Goal: Task Accomplishment & Management: Manage account settings

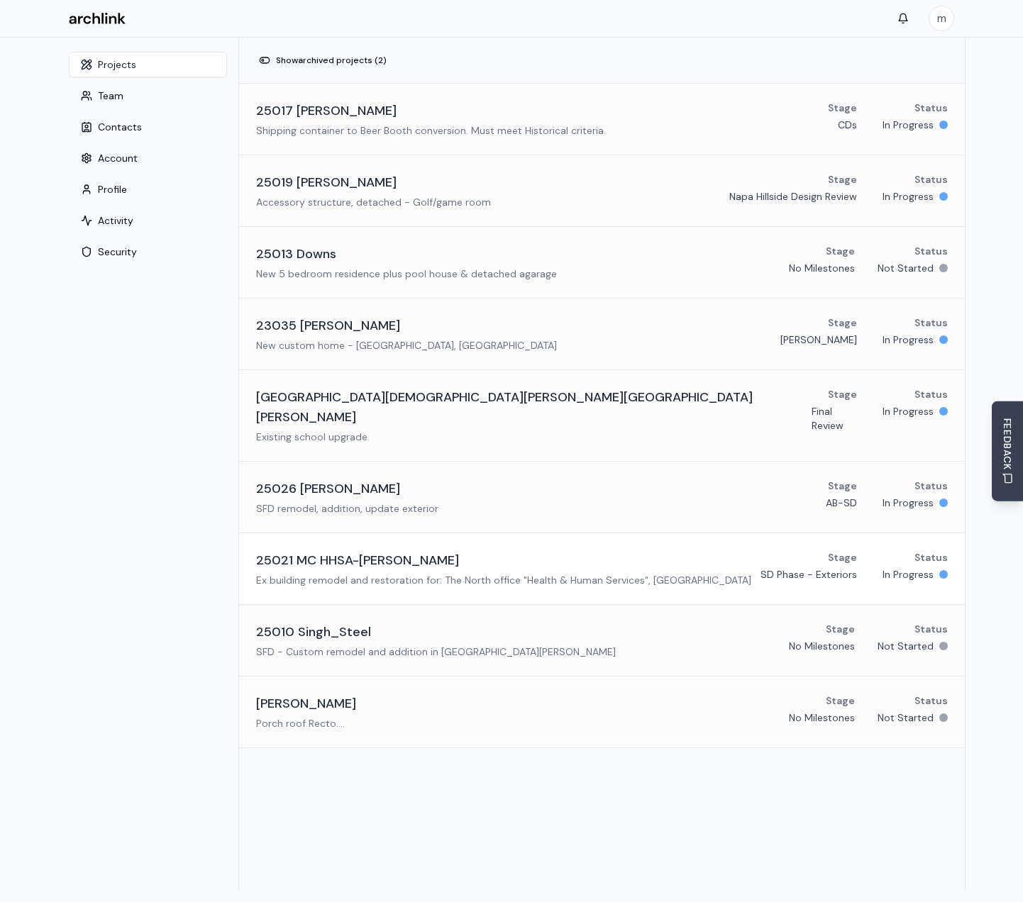
click at [316, 550] on h3 "25021 MC HHSA-[PERSON_NAME]" at bounding box center [357, 560] width 203 height 20
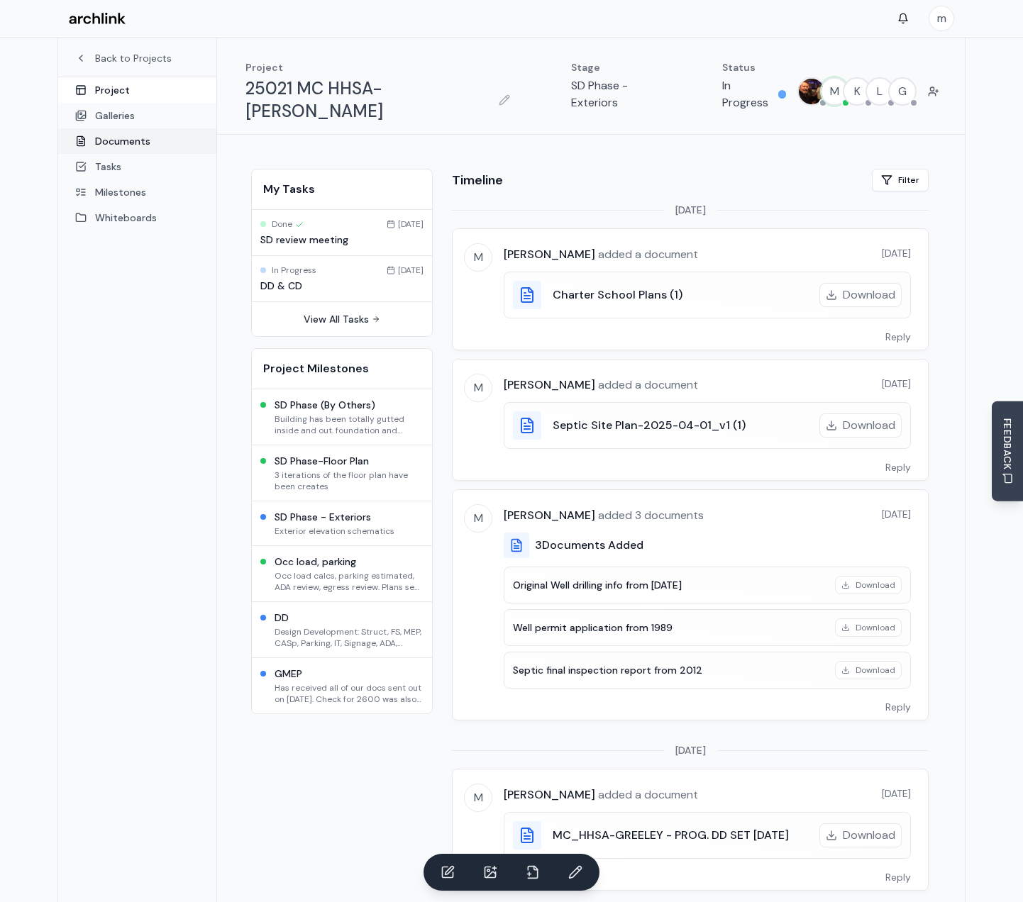
click at [127, 143] on link "Documents" at bounding box center [137, 141] width 158 height 26
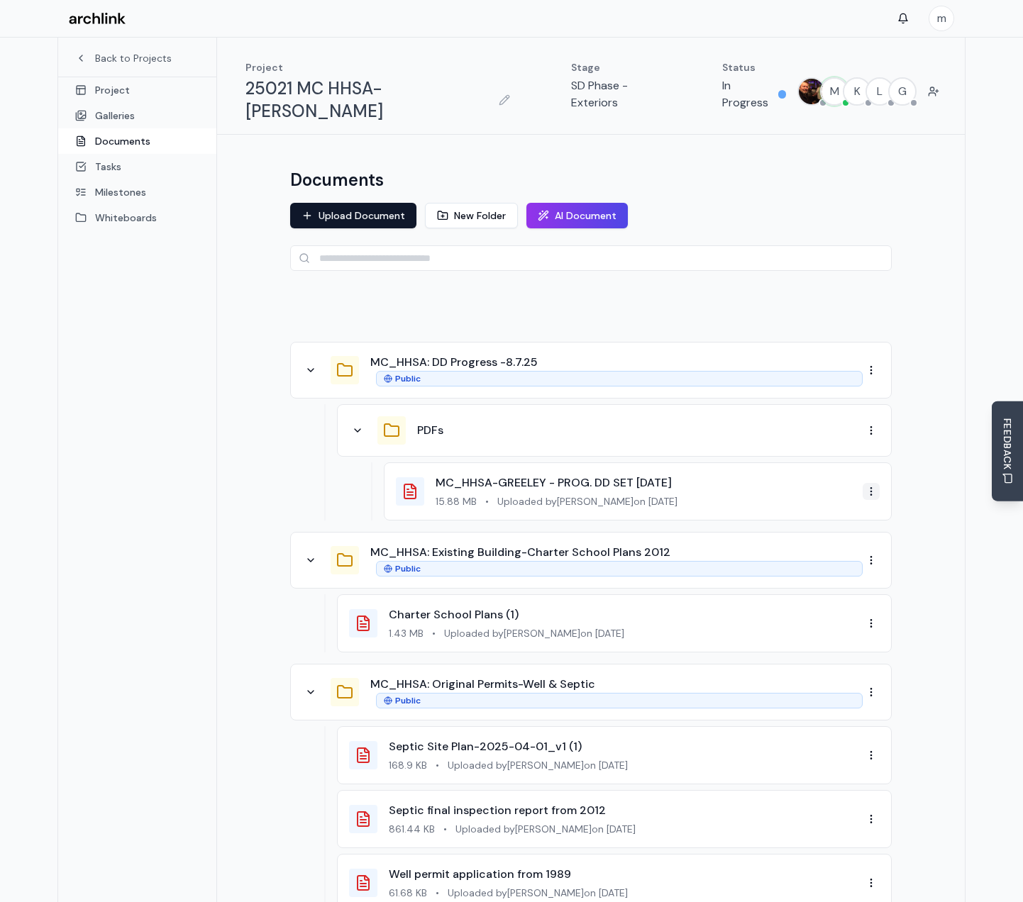
click at [875, 468] on html "m Back to Projects Project Galleries Documents Tasks Milestones Whiteboards Pro…" at bounding box center [511, 872] width 1023 height 1744
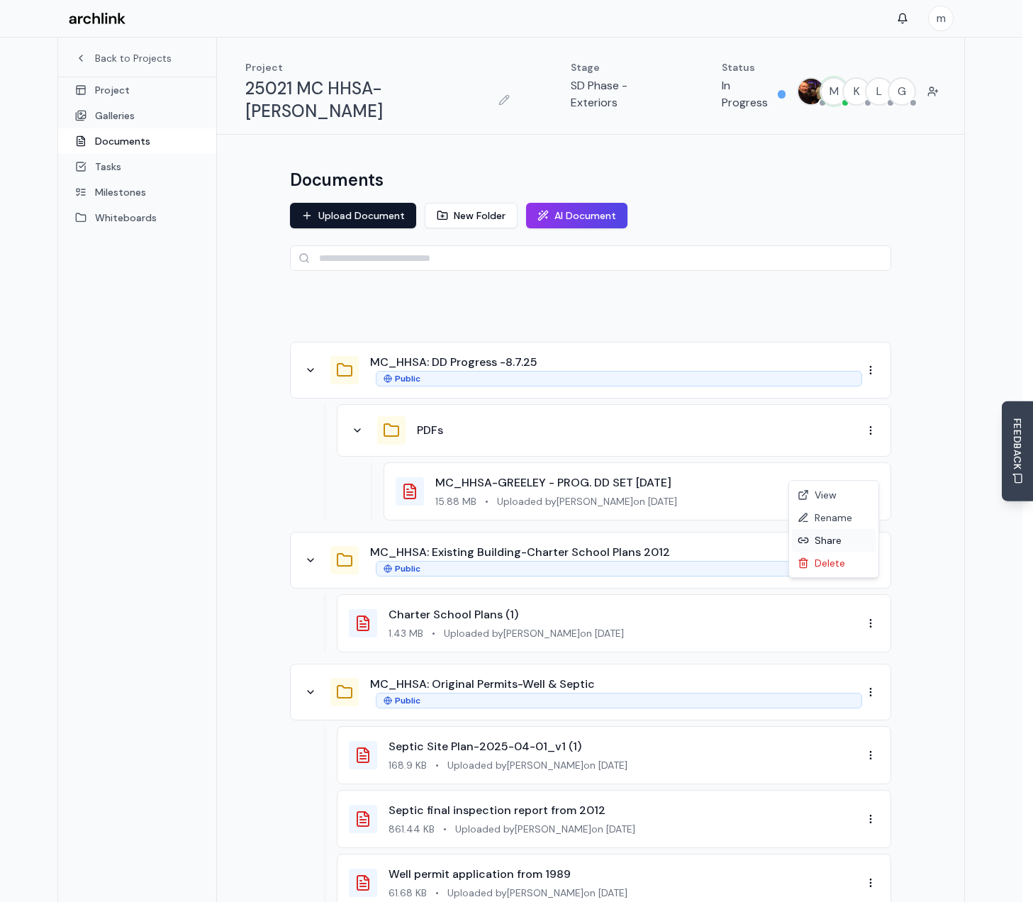
click at [824, 538] on div "Share" at bounding box center [834, 540] width 84 height 23
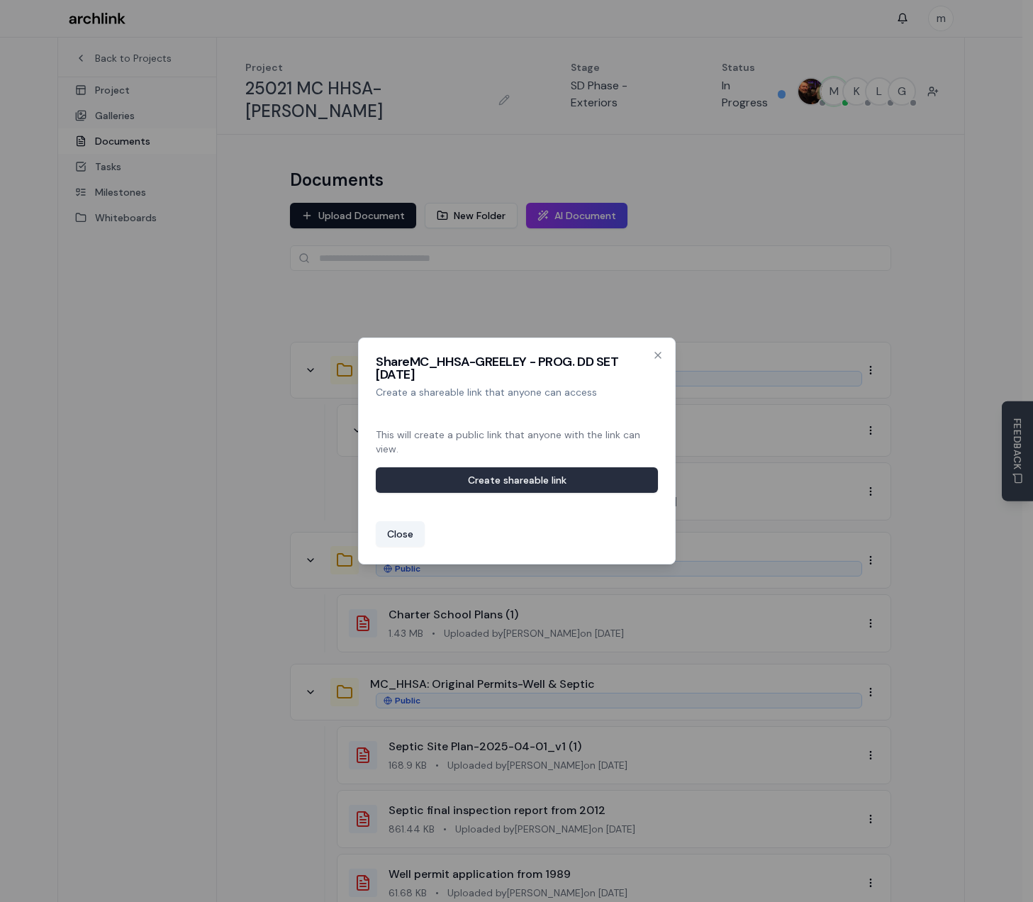
click at [503, 482] on button "Create shareable link" at bounding box center [517, 480] width 282 height 26
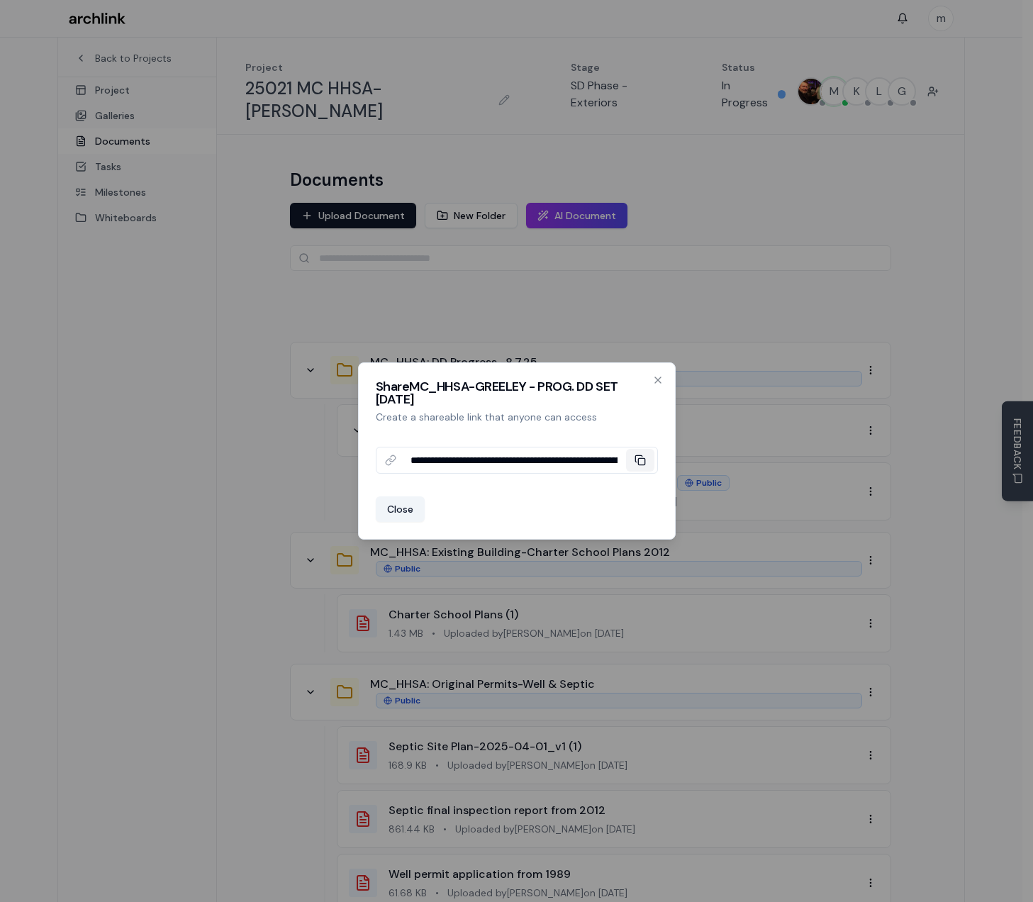
click at [645, 460] on rect at bounding box center [641, 461] width 6 height 6
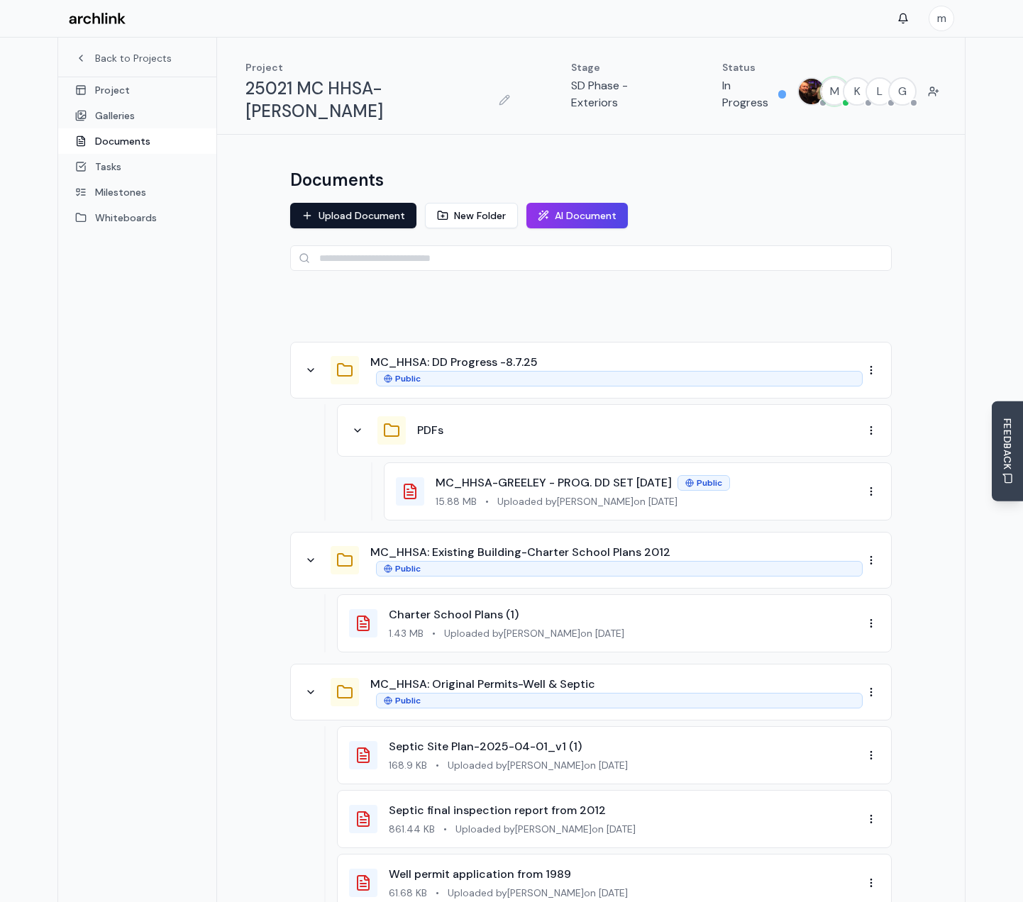
click at [314, 555] on icon at bounding box center [310, 560] width 11 height 11
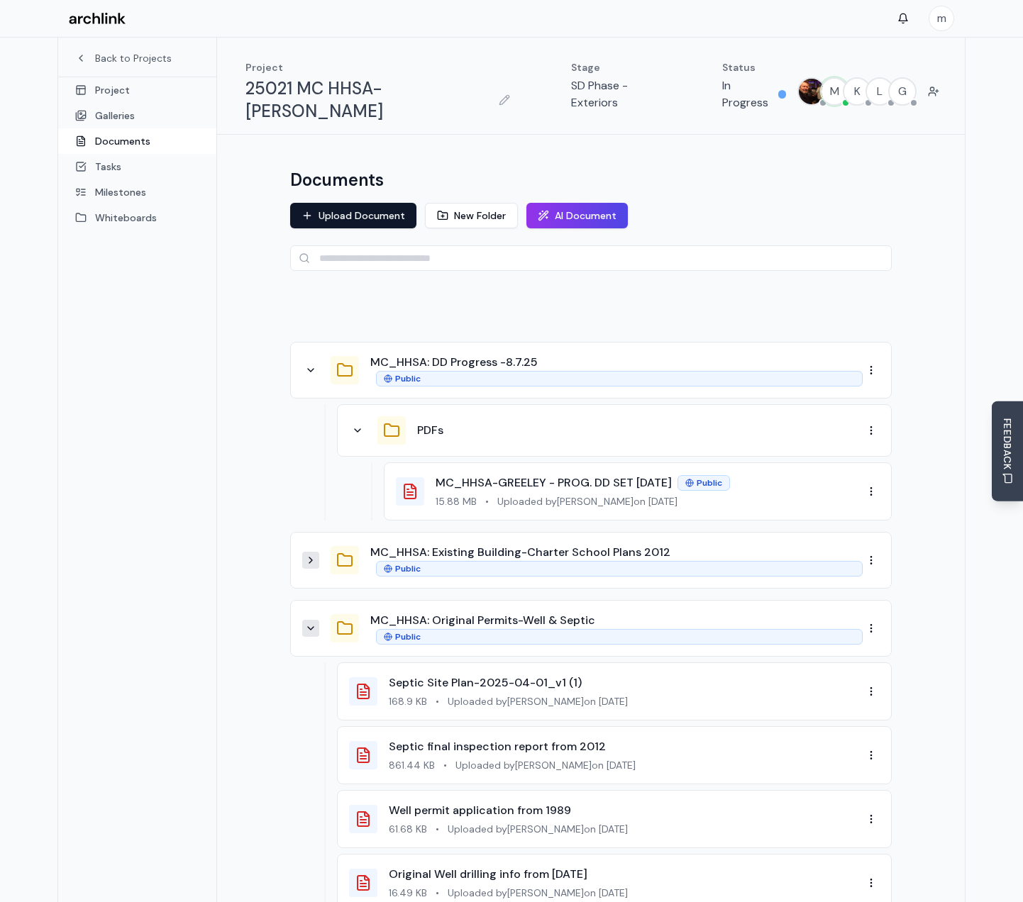
click at [309, 623] on icon at bounding box center [310, 628] width 11 height 11
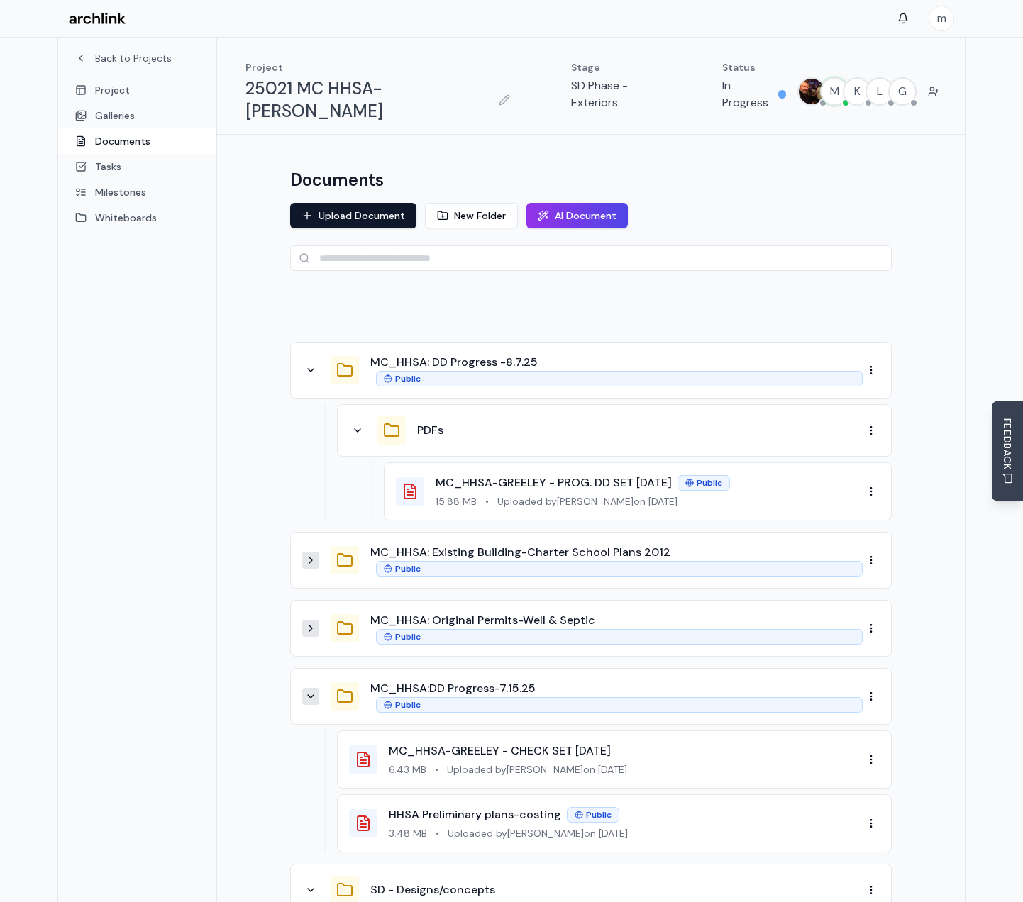
click at [311, 691] on icon at bounding box center [310, 696] width 11 height 11
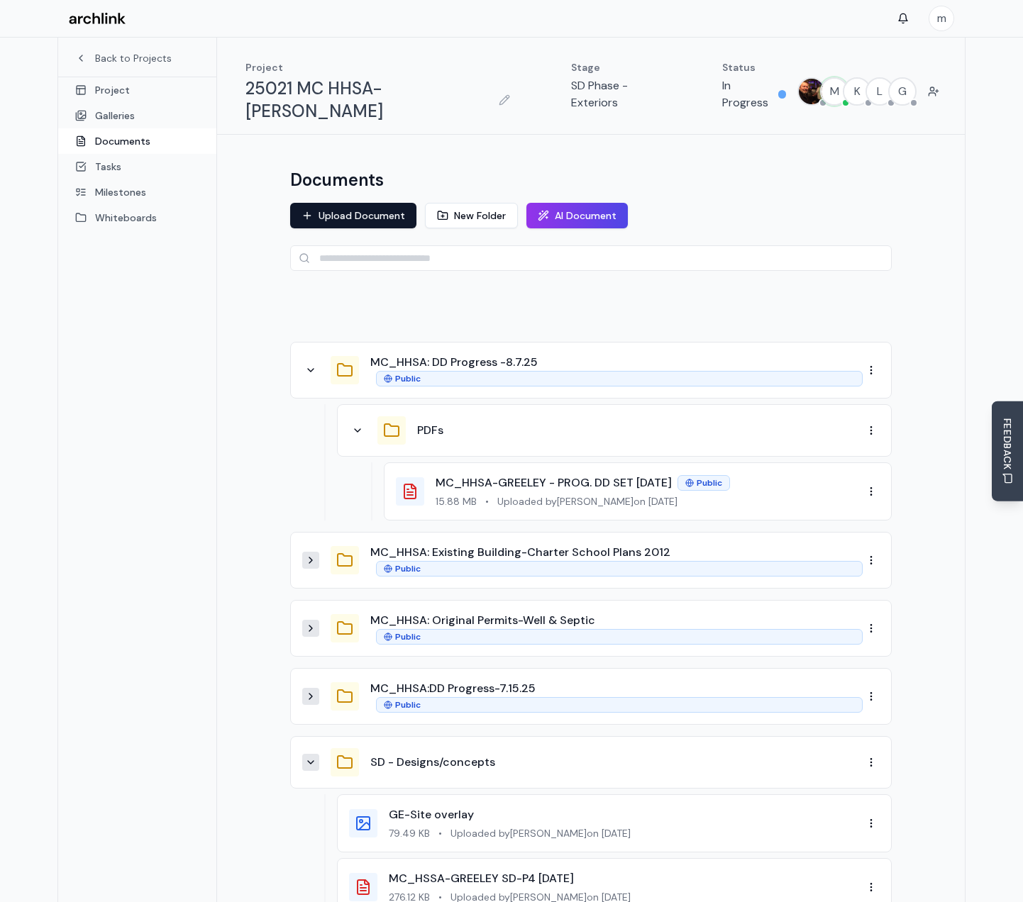
click at [307, 757] on icon at bounding box center [310, 762] width 11 height 11
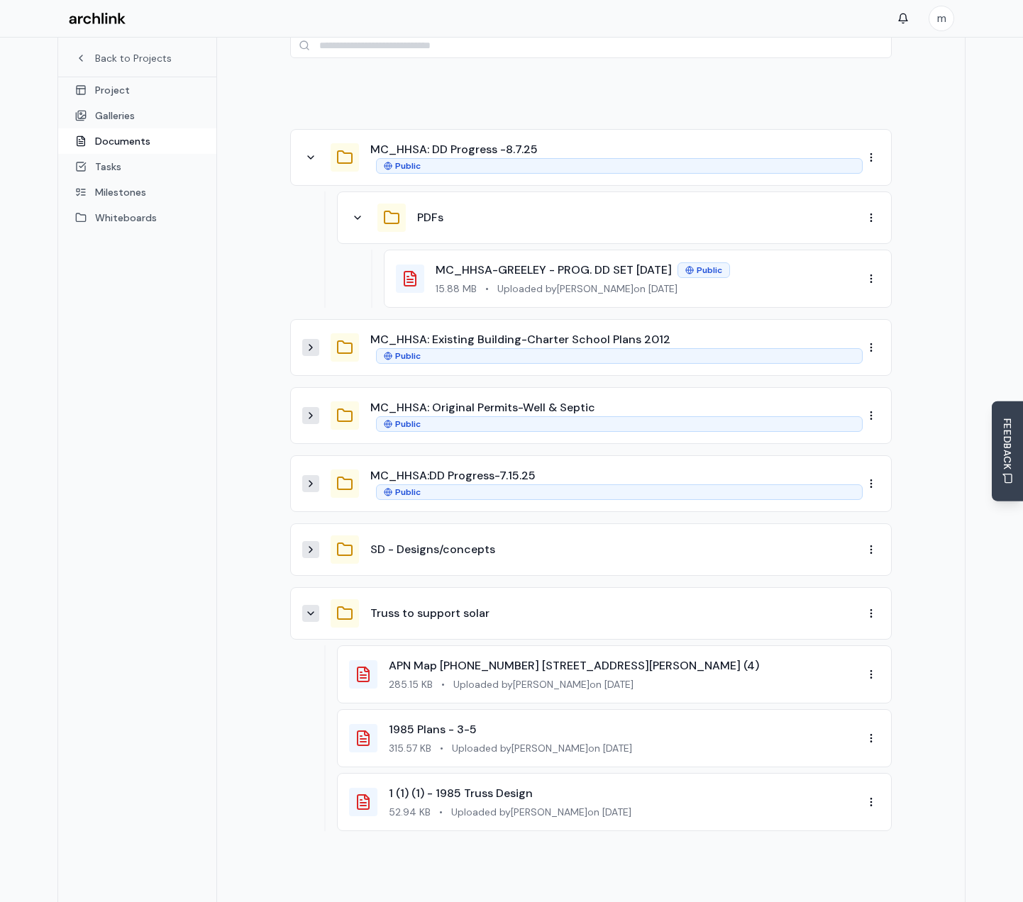
click at [311, 605] on button at bounding box center [310, 613] width 17 height 17
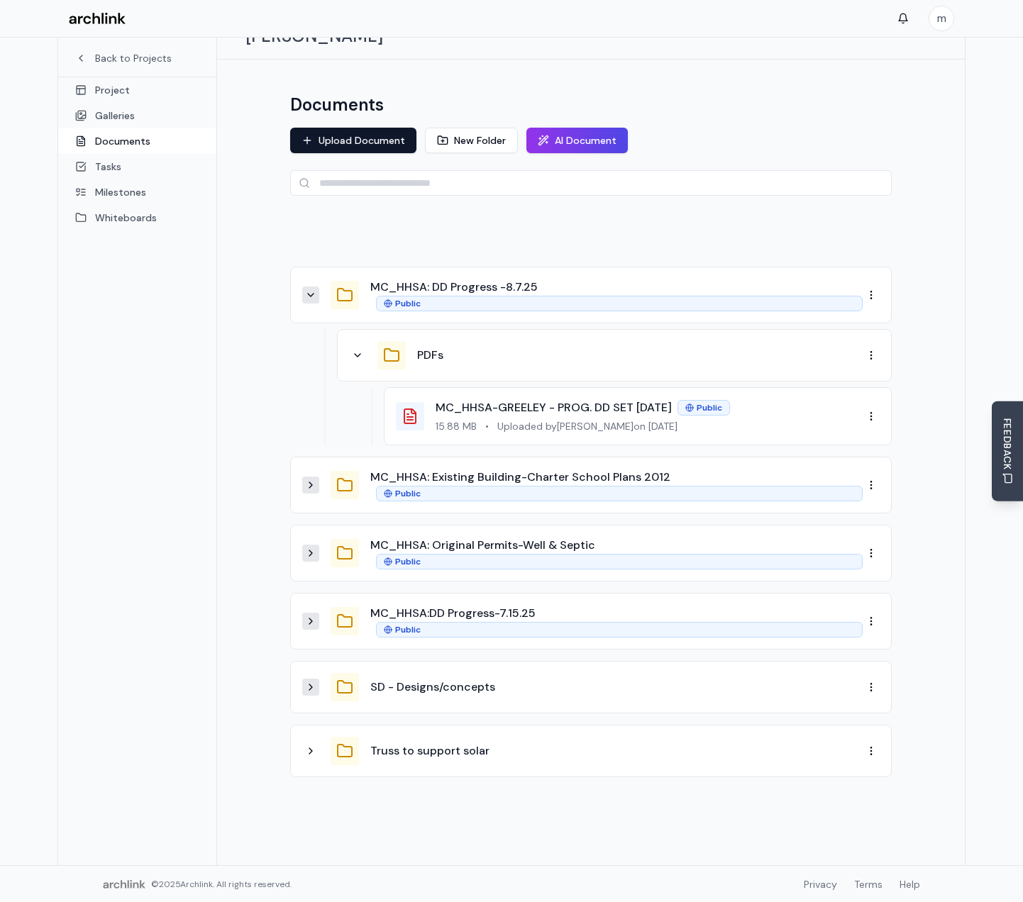
click at [315, 289] on icon at bounding box center [310, 294] width 11 height 11
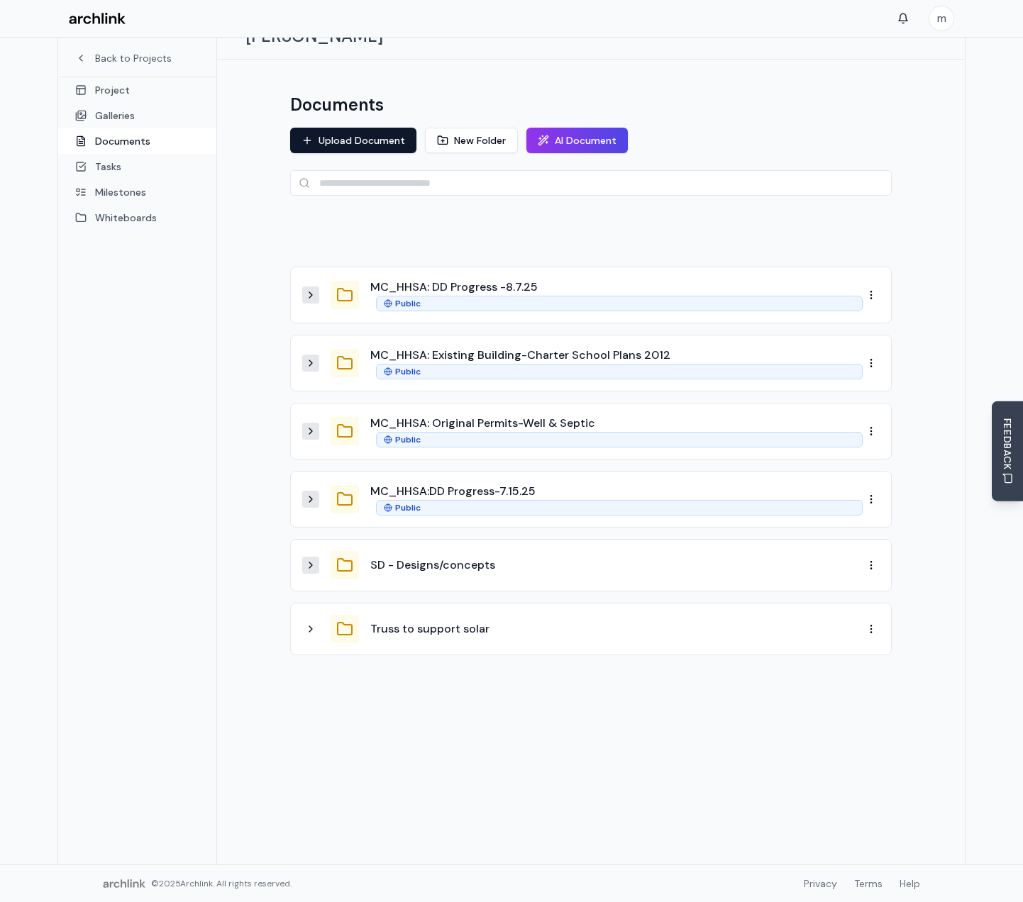
click at [301, 226] on div at bounding box center [591, 234] width 602 height 43
drag, startPoint x: 523, startPoint y: 753, endPoint x: 517, endPoint y: 746, distance: 10.1
click at [523, 753] on div "Documents Upload Document New Folder AI Document MC_HHSA: DD Progress -8.7.25 P…" at bounding box center [591, 462] width 748 height 805
